Goal: Information Seeking & Learning: Learn about a topic

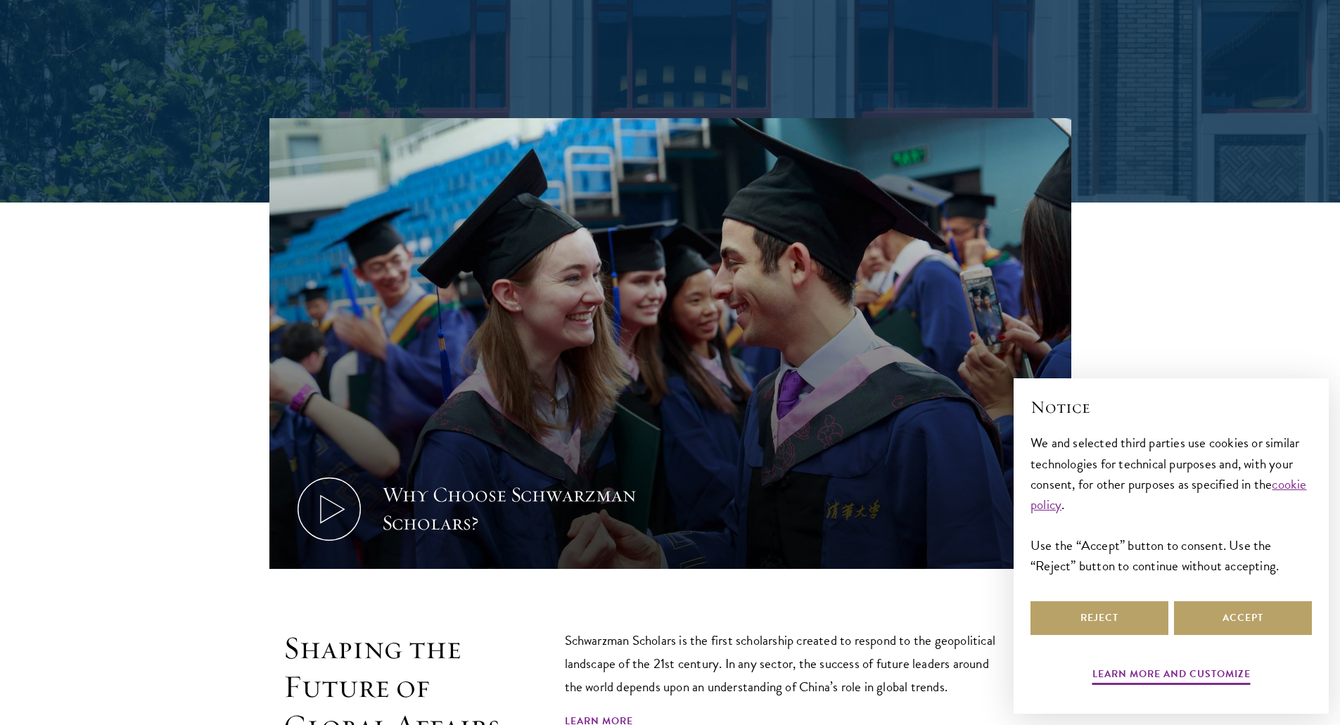
click at [264, 328] on div "Why Choose Schwarzman Scholars?" at bounding box center [670, 345] width 1013 height 454
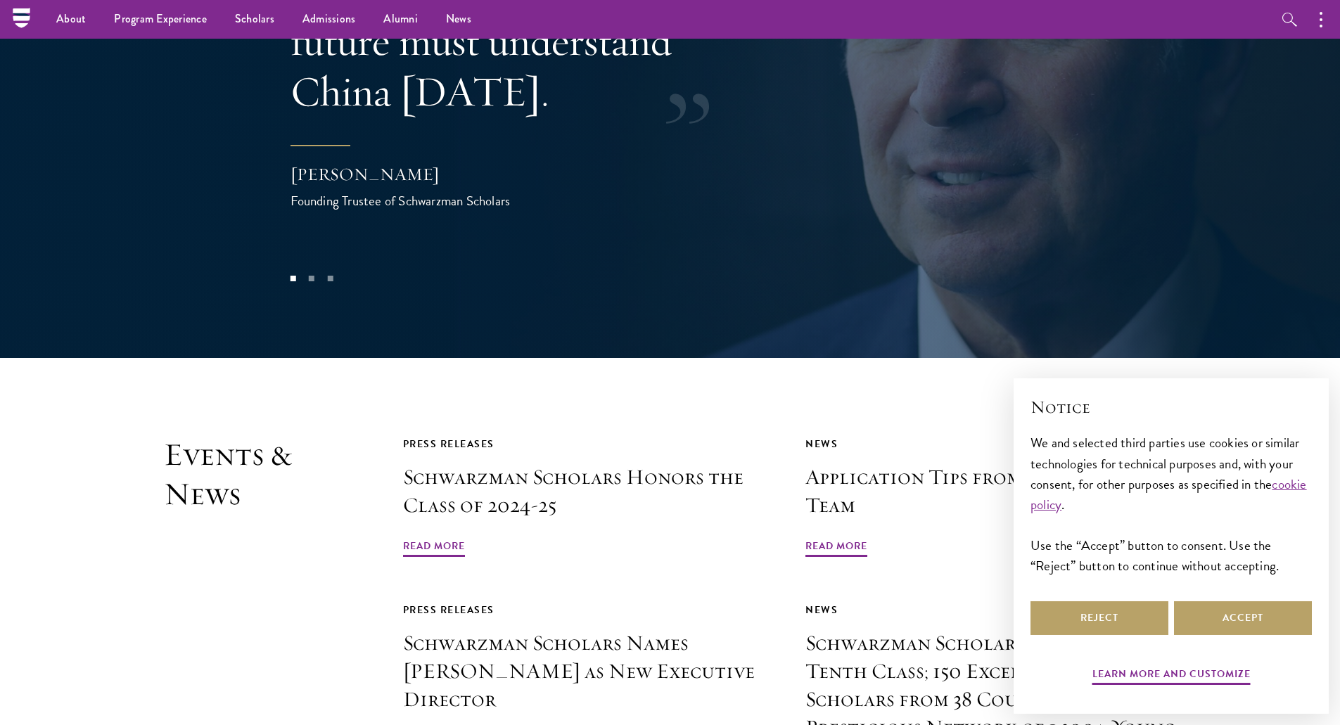
scroll to position [3121, 0]
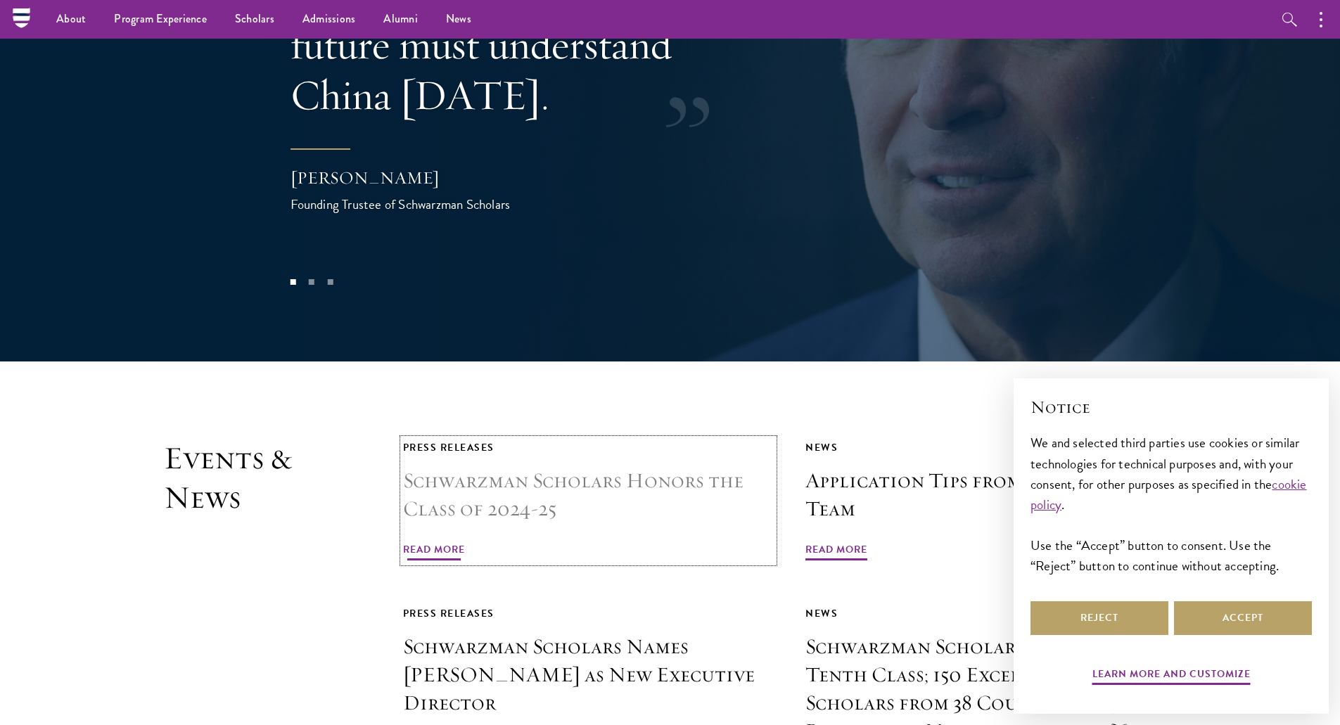
click at [451, 541] on span "Read More" at bounding box center [434, 552] width 62 height 22
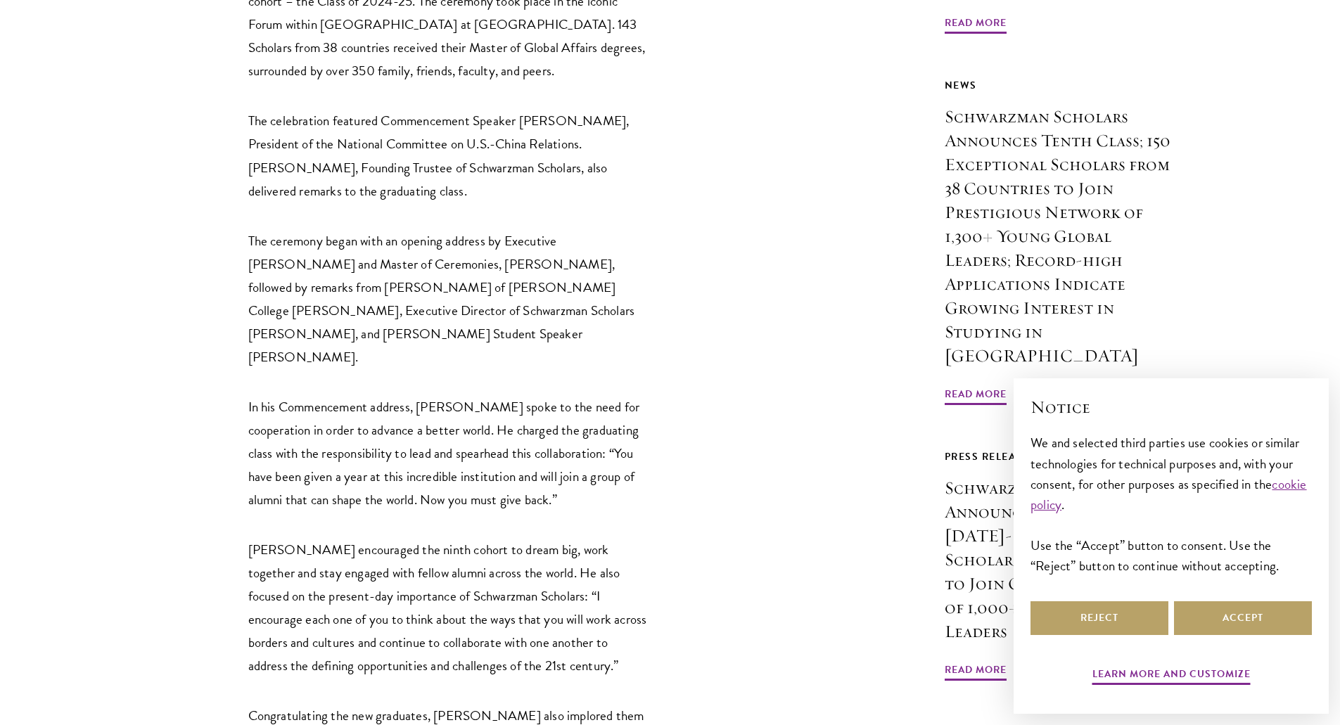
scroll to position [672, 0]
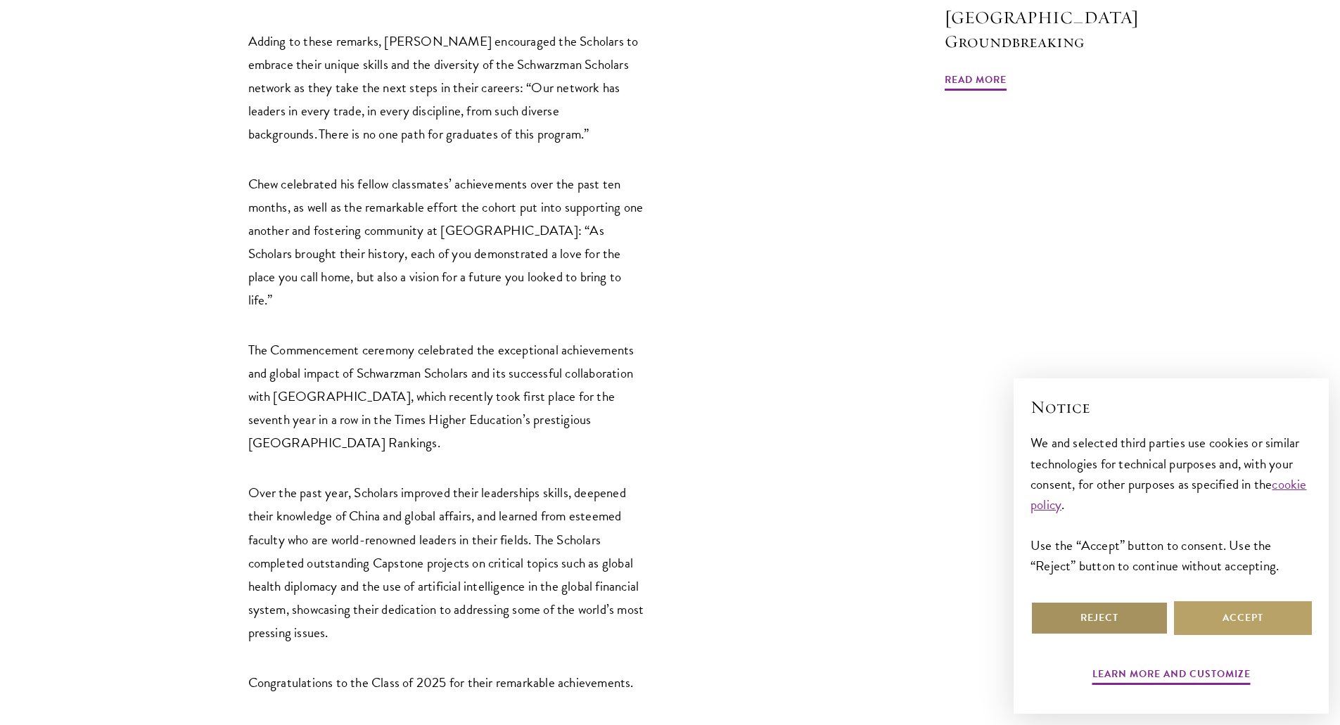
click at [1103, 619] on button "Reject" at bounding box center [1099, 618] width 138 height 34
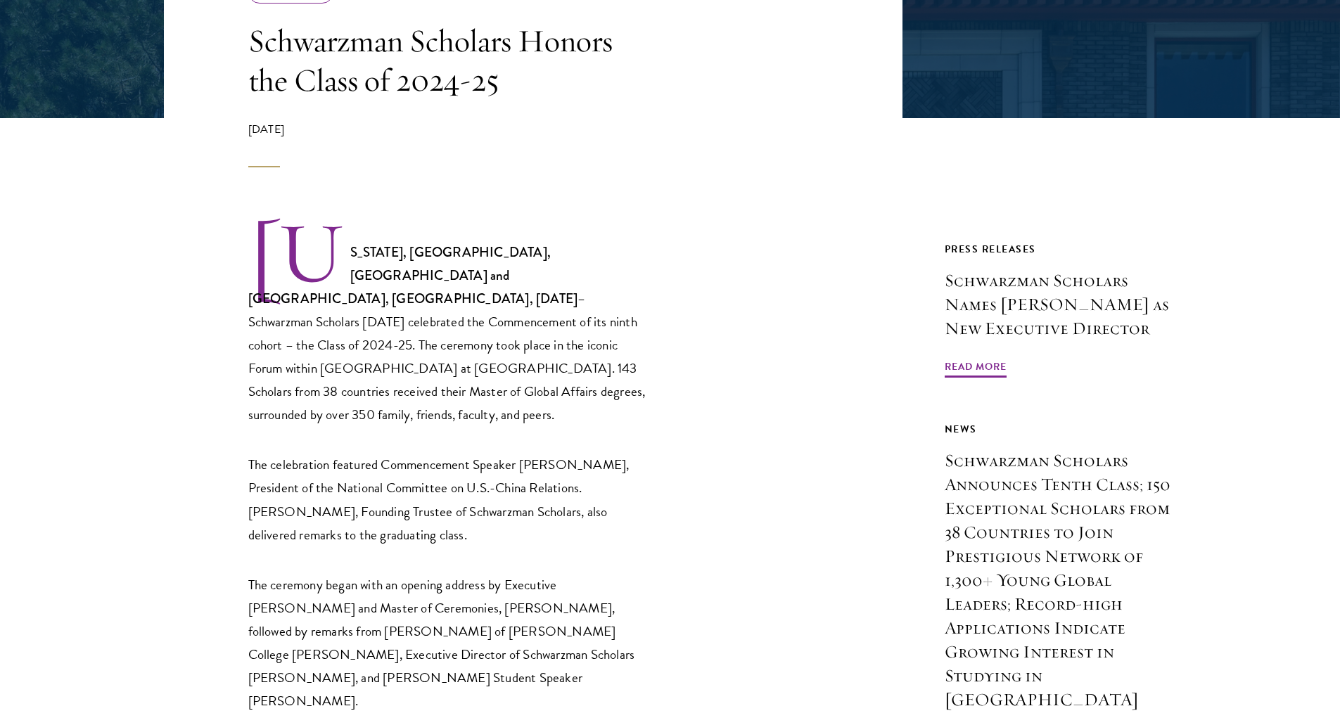
scroll to position [320, 0]
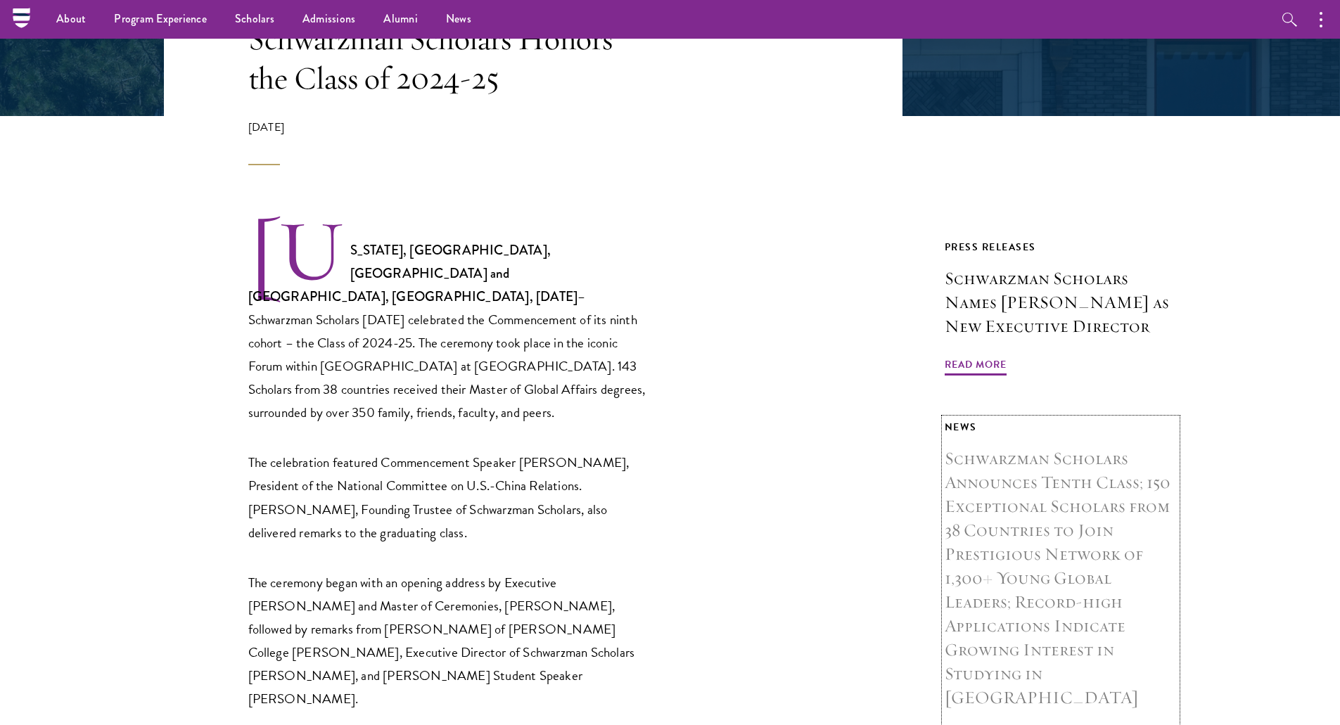
click at [1061, 611] on h3 "Schwarzman Scholars Announces Tenth Class; 150 Exceptional Scholars from 38 Cou…" at bounding box center [1060, 578] width 232 height 263
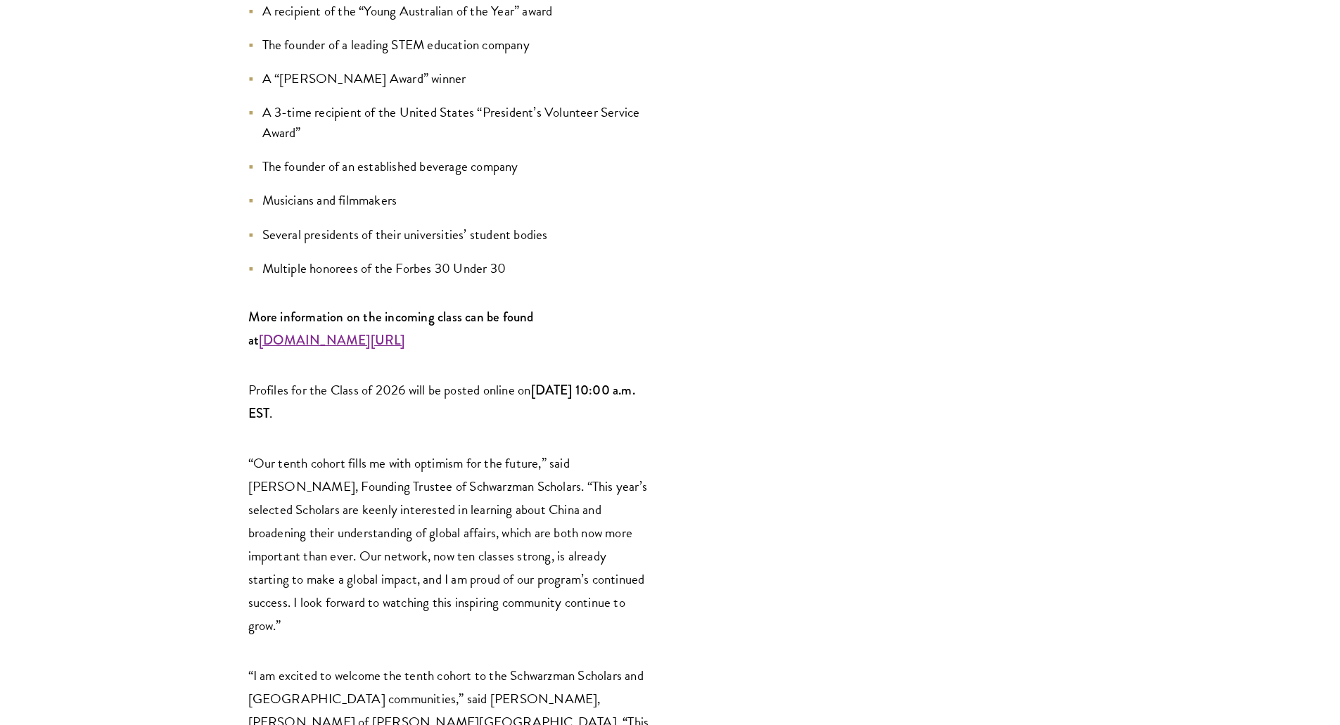
scroll to position [1951, 0]
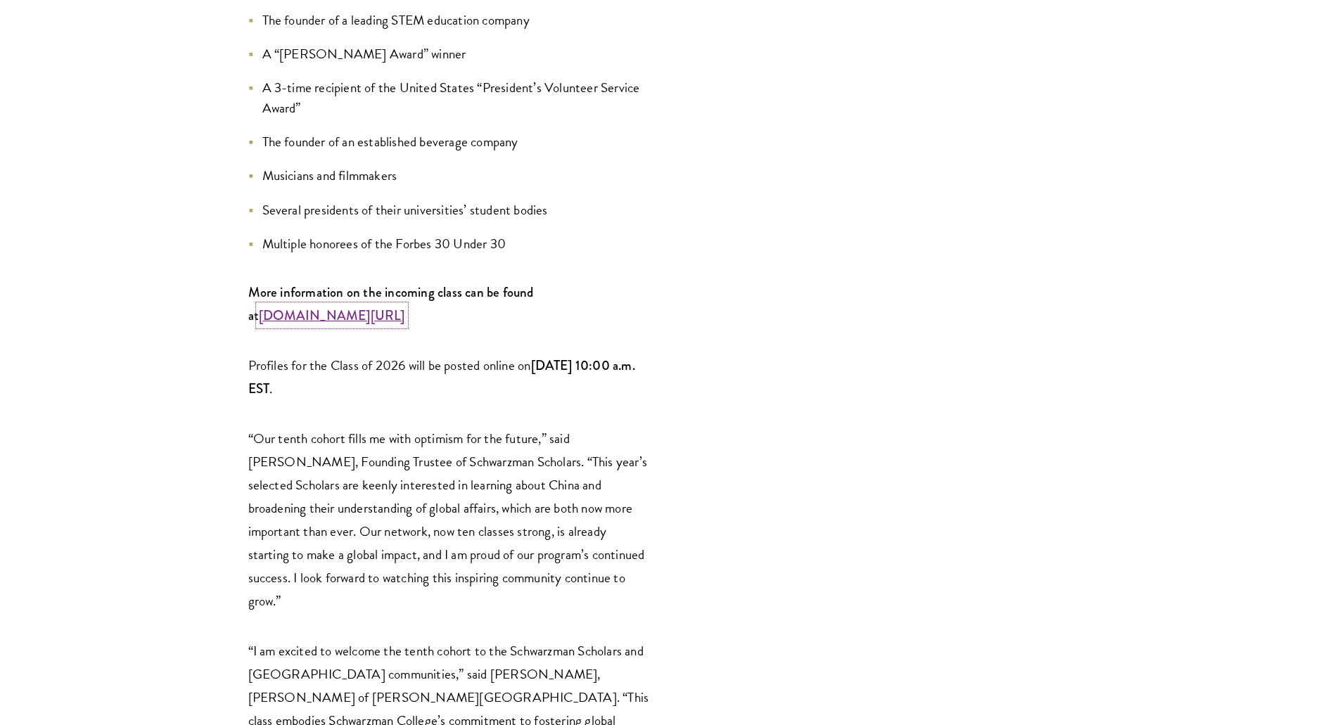
click at [351, 306] on strong "www.schwarzmanscholars.org/scholars" at bounding box center [332, 315] width 146 height 19
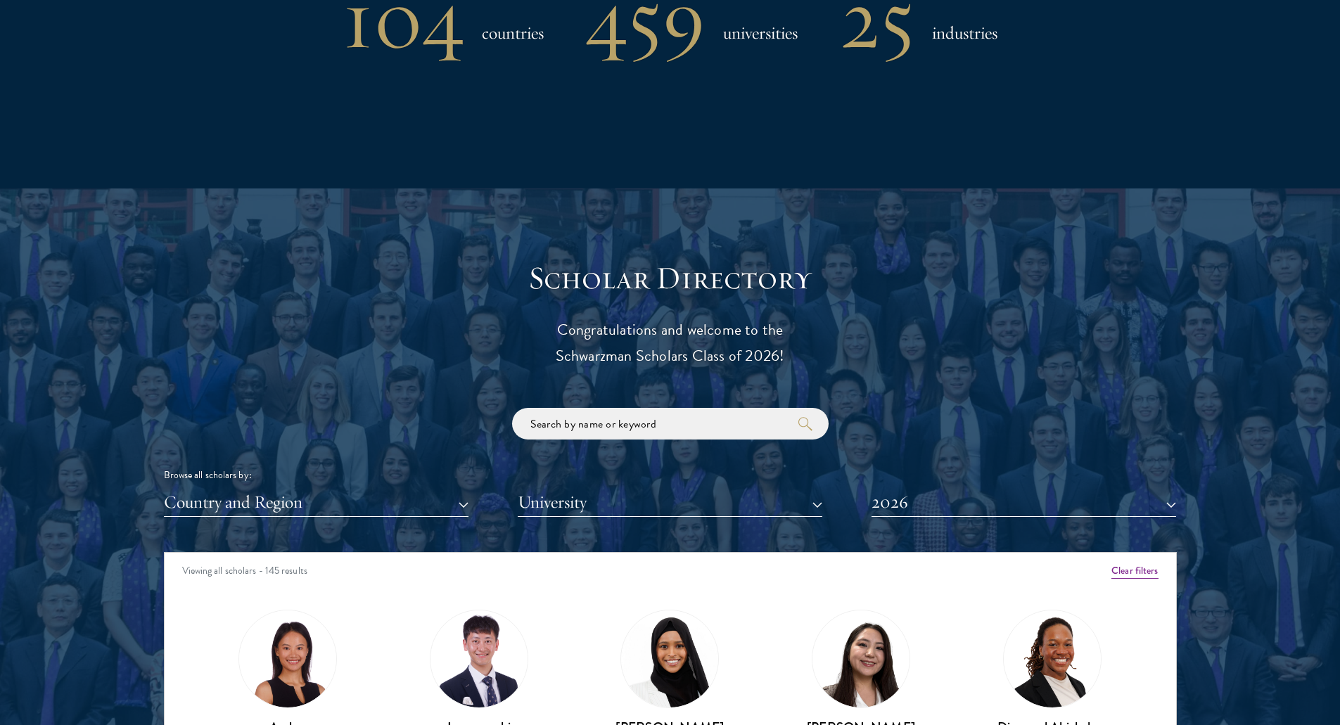
scroll to position [1730, 0]
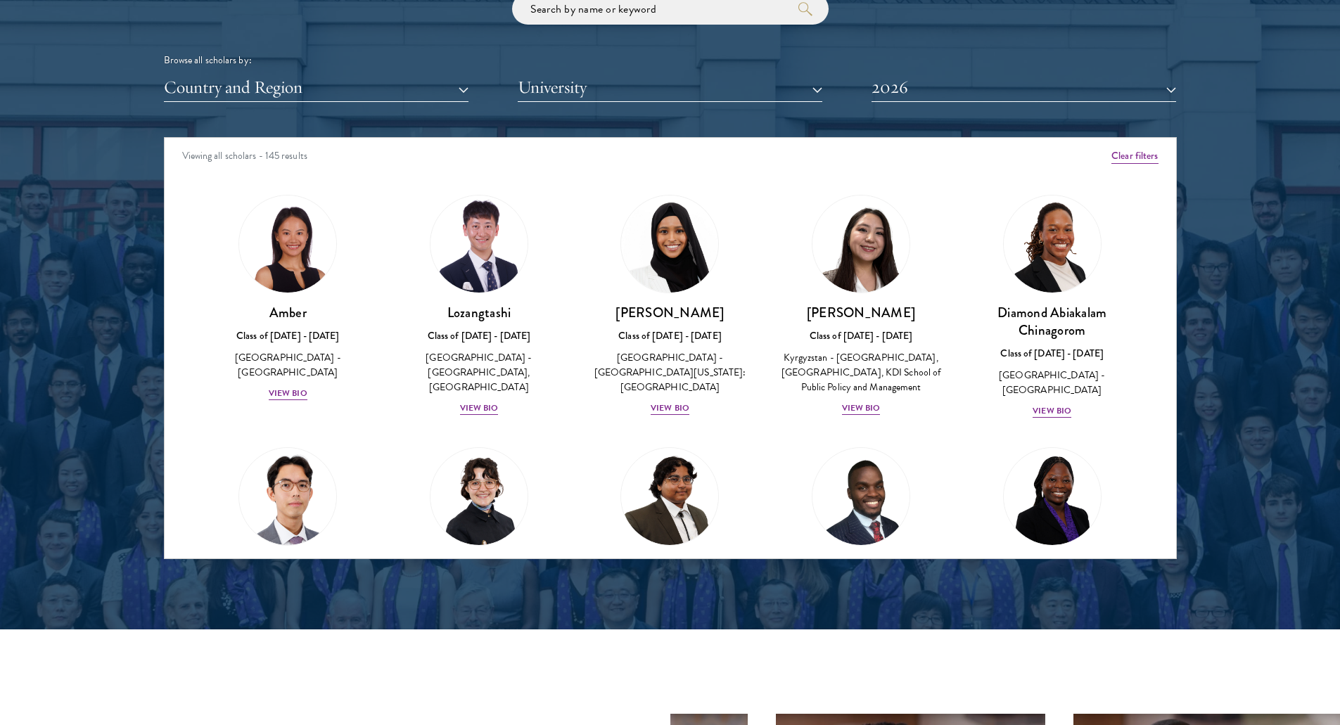
click at [374, 108] on div "Scholar Directory Congratulations and welcome to the Schwarzman Scholars Class …" at bounding box center [670, 201] width 1013 height 715
click at [381, 91] on button "Country and Region" at bounding box center [316, 87] width 304 height 29
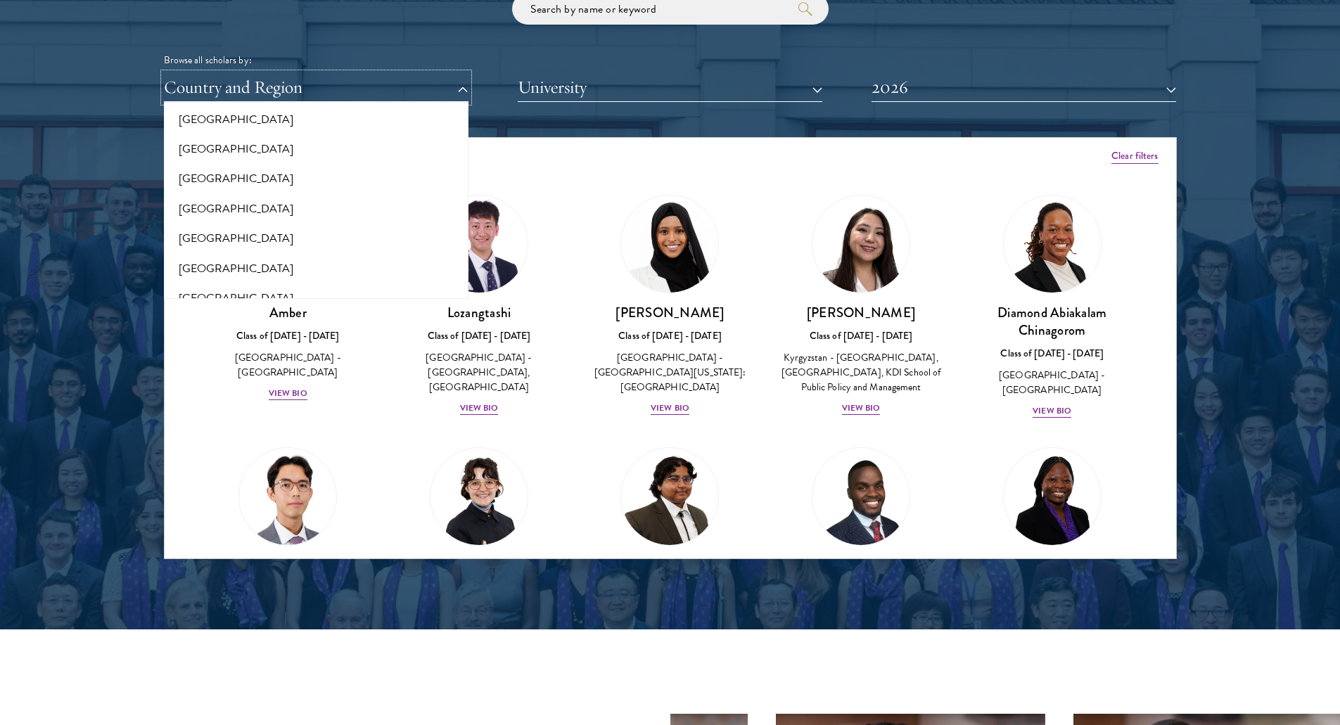
scroll to position [2871, 0]
click at [208, 215] on button "[GEOGRAPHIC_DATA]" at bounding box center [316, 208] width 296 height 30
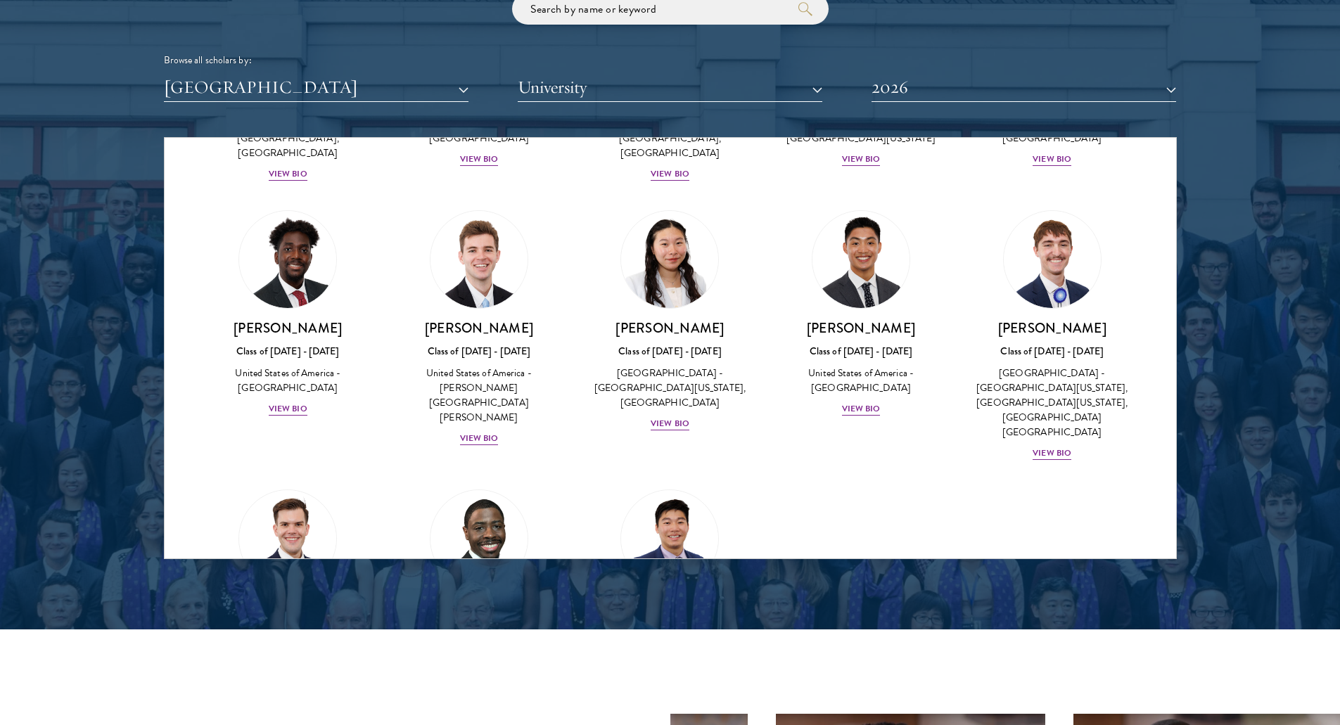
scroll to position [2587, 0]
click at [293, 598] on div "Garrett Williams Class of 2025 - 2026 United States of America - University of …" at bounding box center [288, 647] width 163 height 98
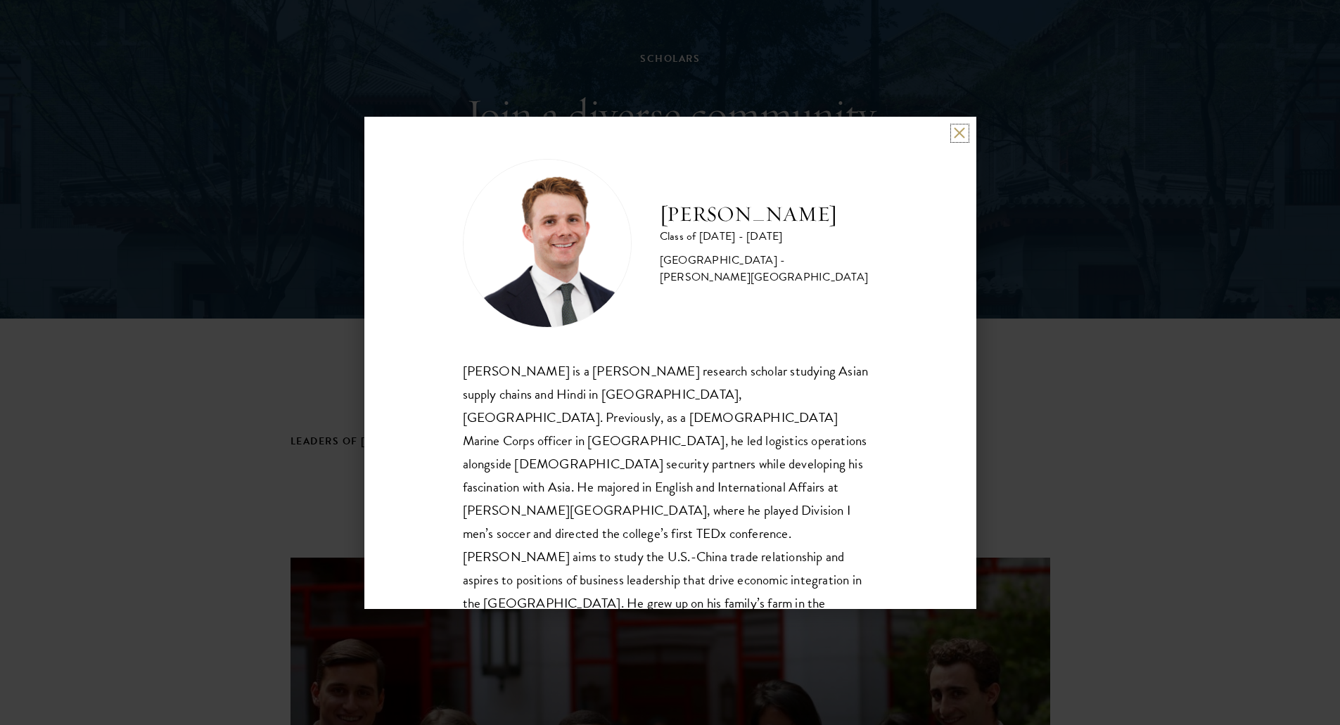
scroll to position [119, 0]
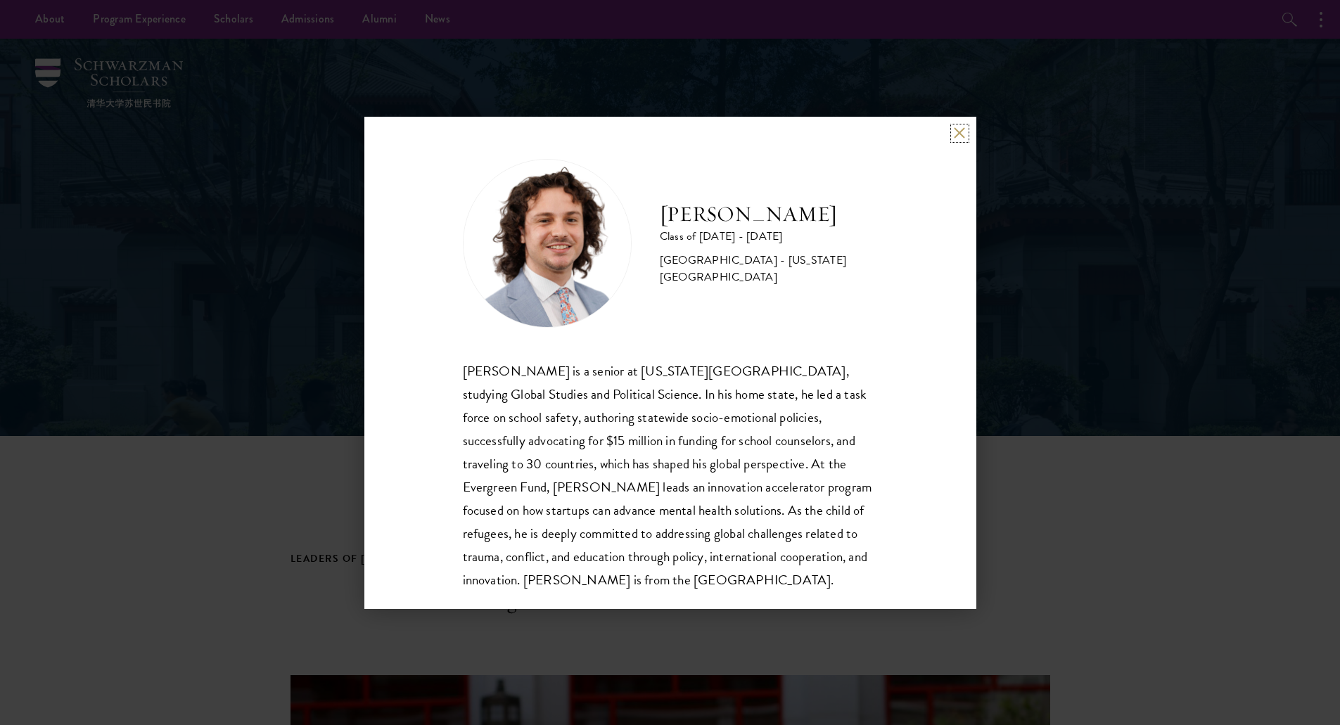
scroll to position [25, 0]
